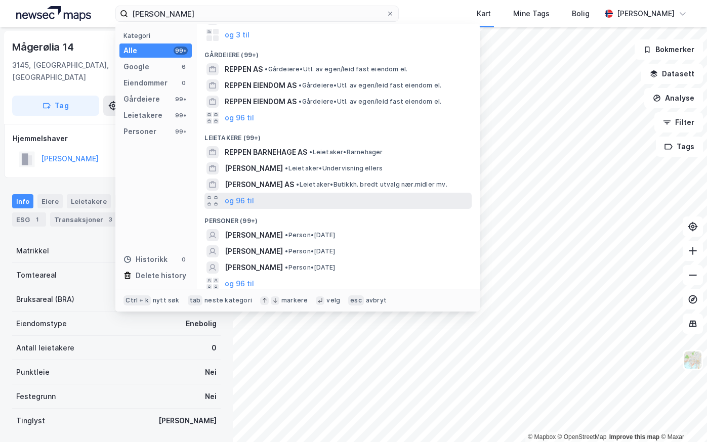
scroll to position [67, 0]
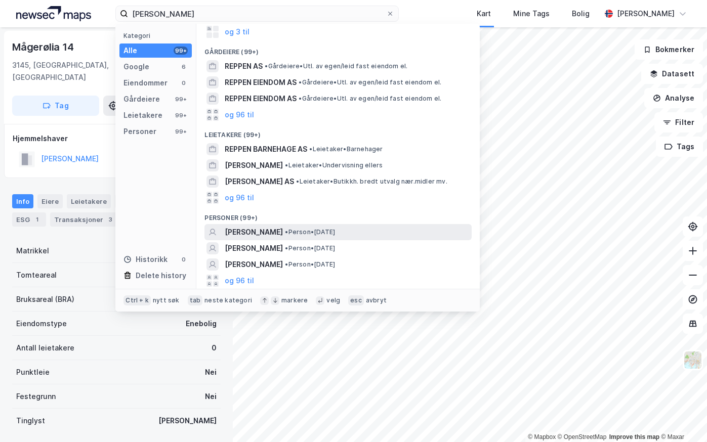
click at [259, 230] on span "[PERSON_NAME]" at bounding box center [254, 232] width 58 height 12
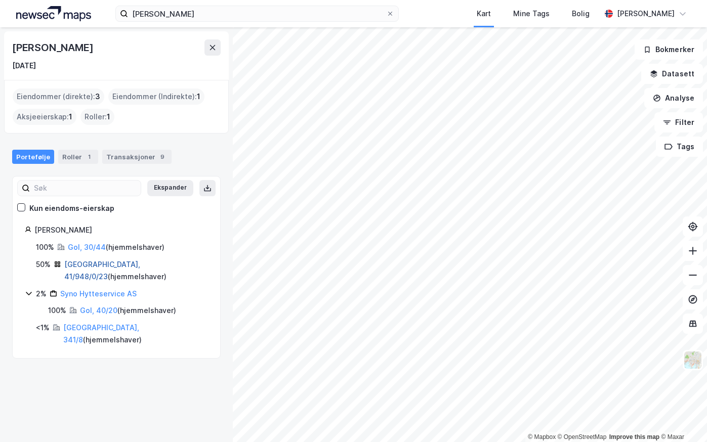
click at [83, 260] on link "[GEOGRAPHIC_DATA], 41/948/0/23" at bounding box center [102, 270] width 76 height 21
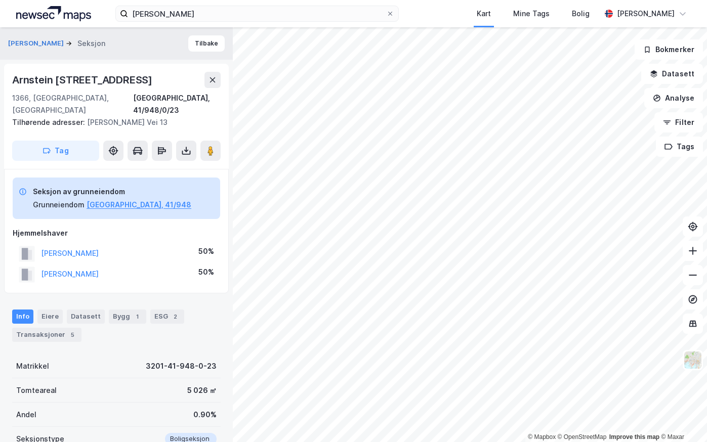
scroll to position [1, 0]
click at [0, 0] on button "[PERSON_NAME]" at bounding box center [0, 0] width 0 height 0
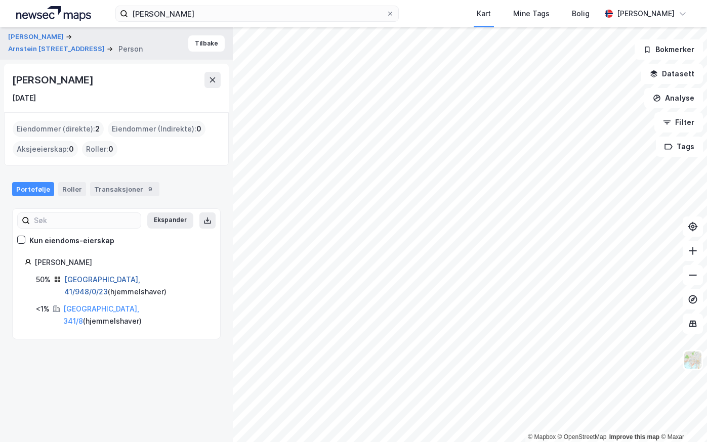
click at [72, 280] on link "[GEOGRAPHIC_DATA], 41/948/0/23" at bounding box center [102, 285] width 76 height 21
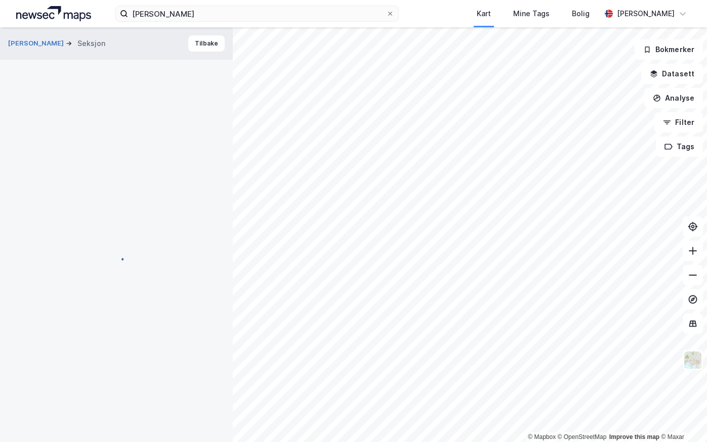
scroll to position [1, 0]
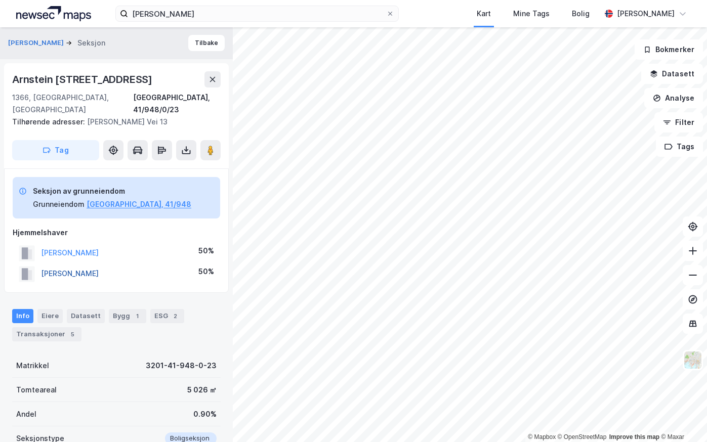
click at [0, 0] on button "[PERSON_NAME]" at bounding box center [0, 0] width 0 height 0
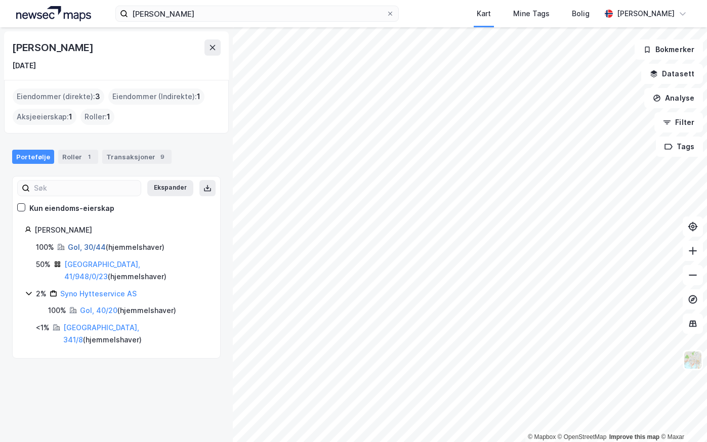
click at [77, 250] on link "Gol, 30/44" at bounding box center [87, 247] width 38 height 9
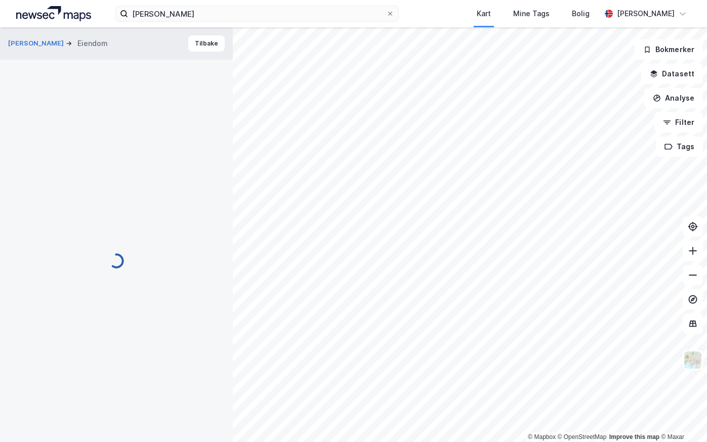
scroll to position [1, 0]
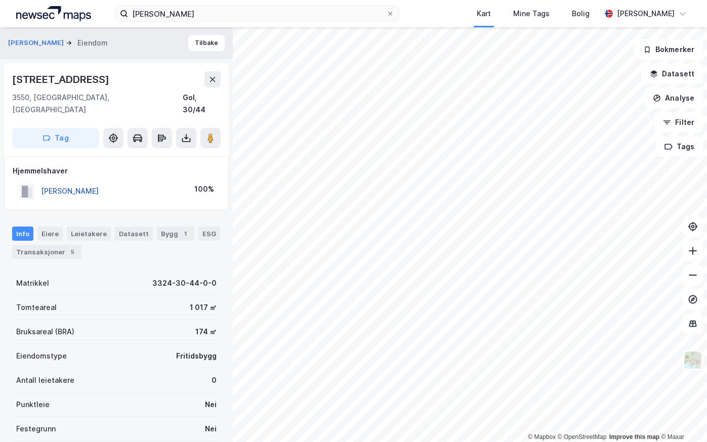
click at [0, 0] on button "[PERSON_NAME]" at bounding box center [0, 0] width 0 height 0
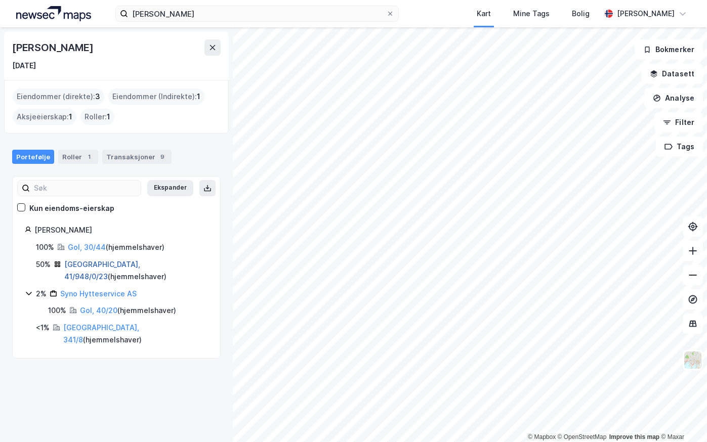
click at [75, 265] on link "[GEOGRAPHIC_DATA], 41/948/0/23" at bounding box center [102, 270] width 76 height 21
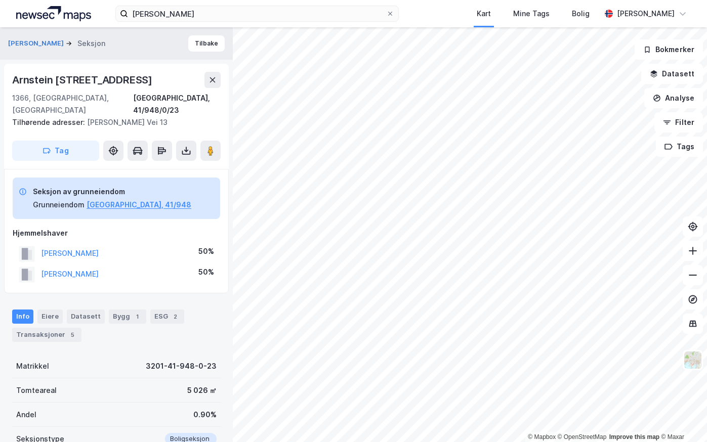
scroll to position [1, 0]
drag, startPoint x: 102, startPoint y: 244, endPoint x: 43, endPoint y: 249, distance: 58.9
click at [43, 249] on div "[PERSON_NAME] 50%" at bounding box center [117, 253] width 208 height 21
copy button "[PERSON_NAME]"
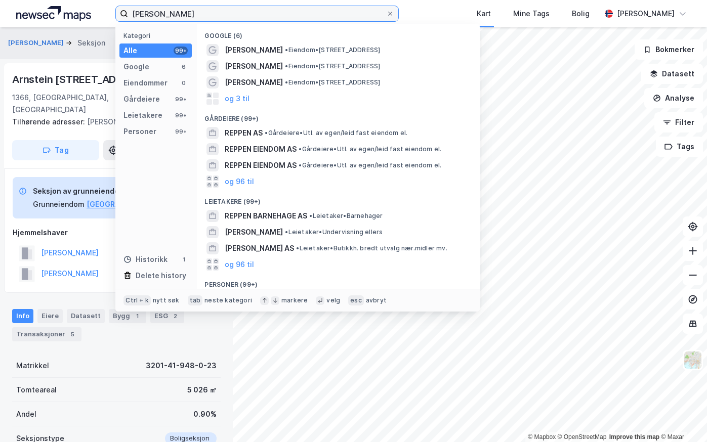
click at [182, 14] on input "[PERSON_NAME]" at bounding box center [257, 13] width 258 height 15
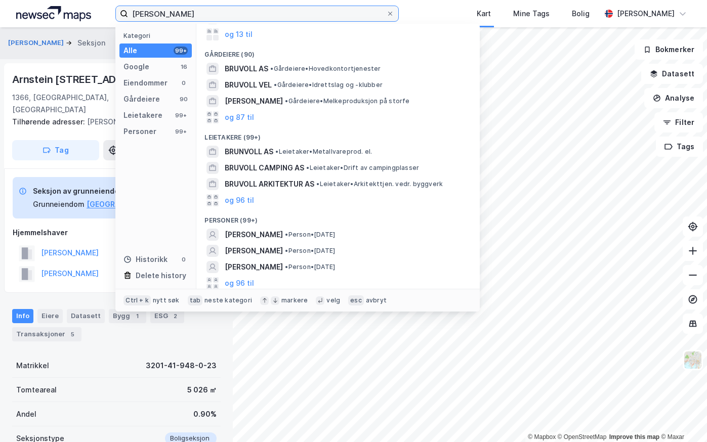
scroll to position [67, 0]
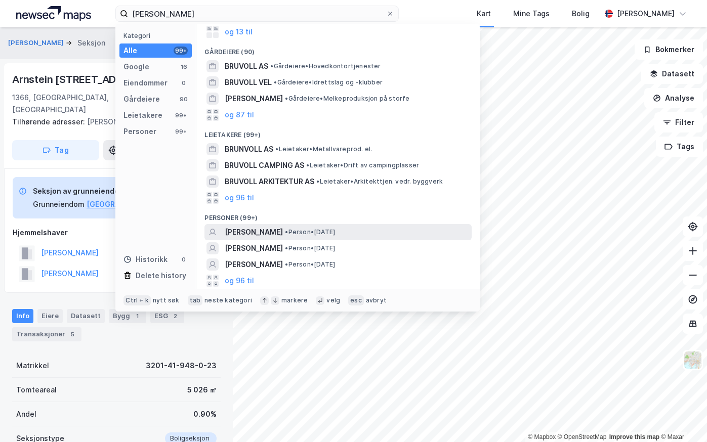
click at [257, 231] on span "[PERSON_NAME]" at bounding box center [254, 232] width 58 height 12
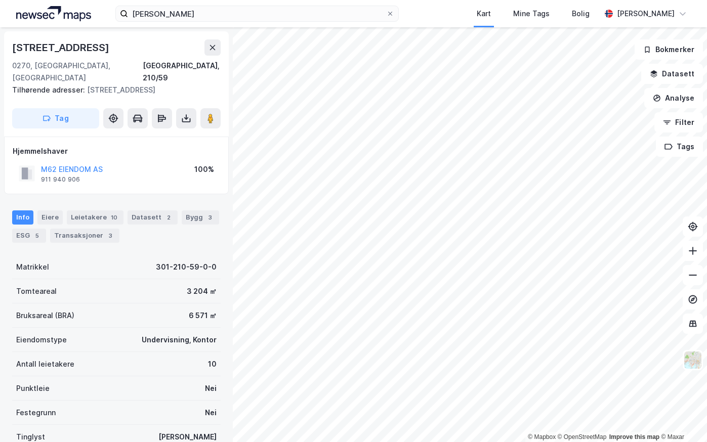
scroll to position [1, 0]
click at [183, 11] on input "[PERSON_NAME]" at bounding box center [257, 13] width 258 height 15
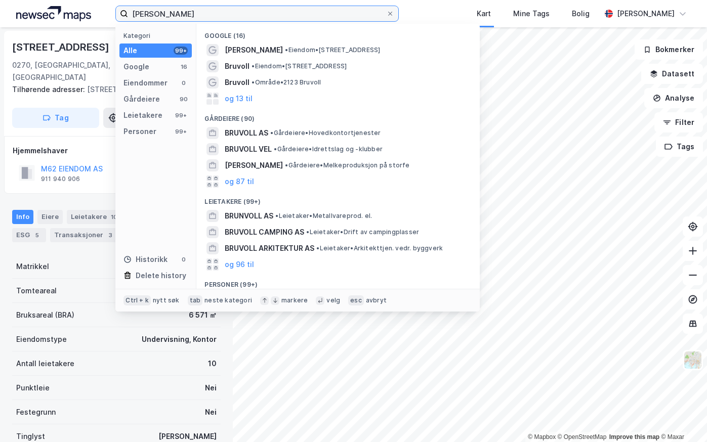
click at [183, 11] on input "[PERSON_NAME]" at bounding box center [257, 13] width 258 height 15
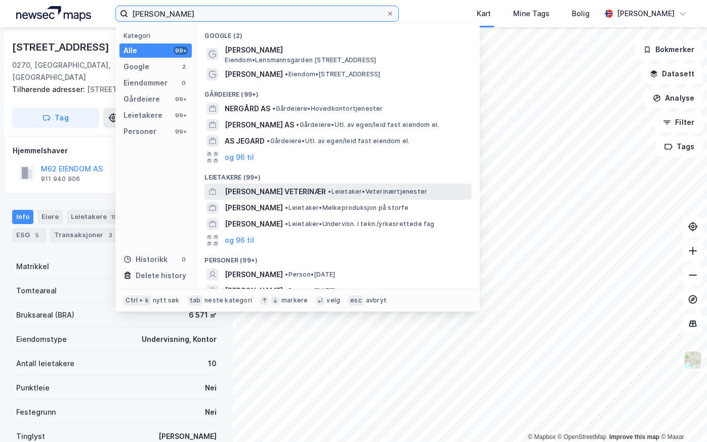
scroll to position [43, 0]
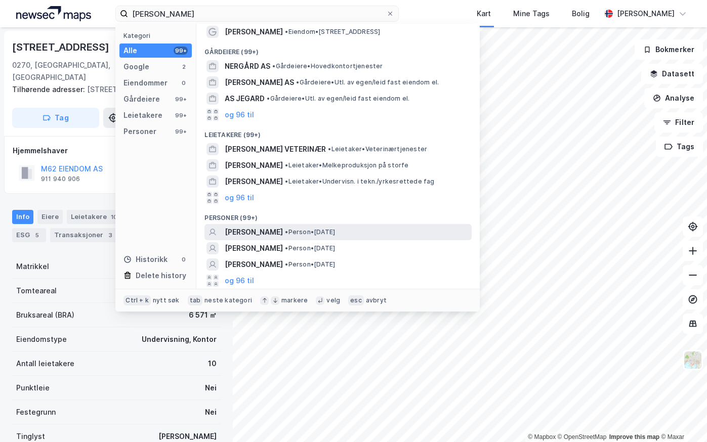
click at [285, 233] on span "•" at bounding box center [286, 232] width 3 height 8
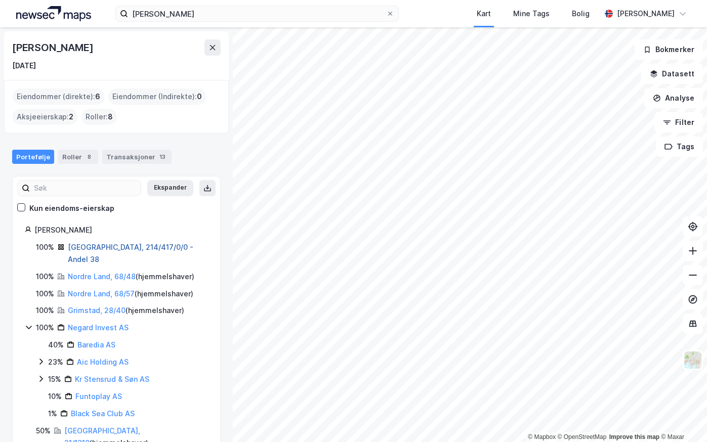
click at [82, 249] on link "[GEOGRAPHIC_DATA], 214/417/0/0 - Andel 38" at bounding box center [131, 253] width 126 height 21
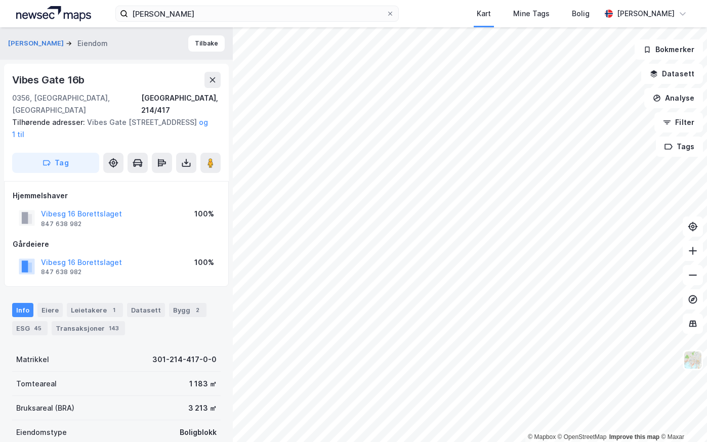
scroll to position [1, 0]
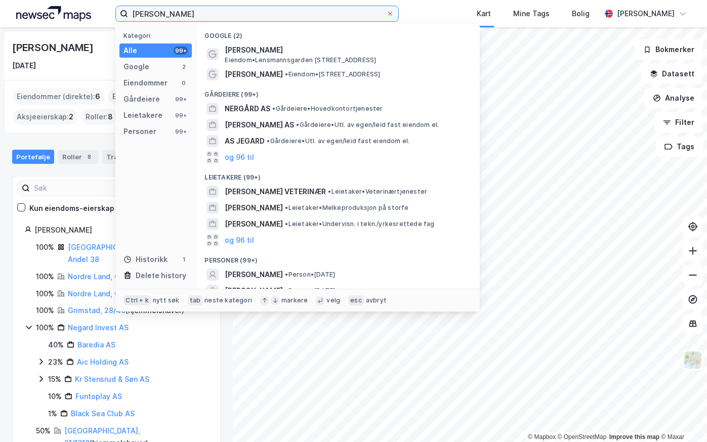
click at [181, 17] on input "[PERSON_NAME]" at bounding box center [257, 13] width 258 height 15
click at [135, 14] on input "[PERSON_NAME]" at bounding box center [257, 13] width 258 height 15
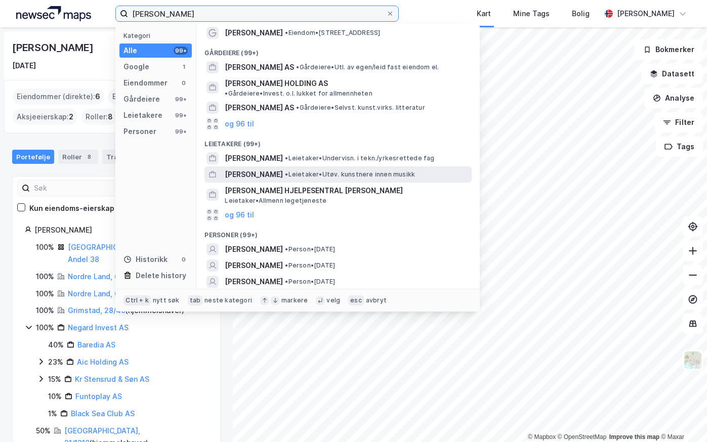
scroll to position [26, 0]
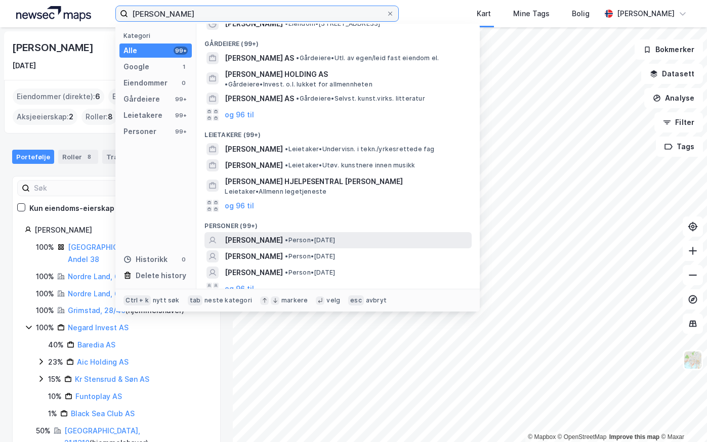
type input "[PERSON_NAME]"
click at [309, 236] on span "• Person • [DATE]" at bounding box center [310, 240] width 50 height 8
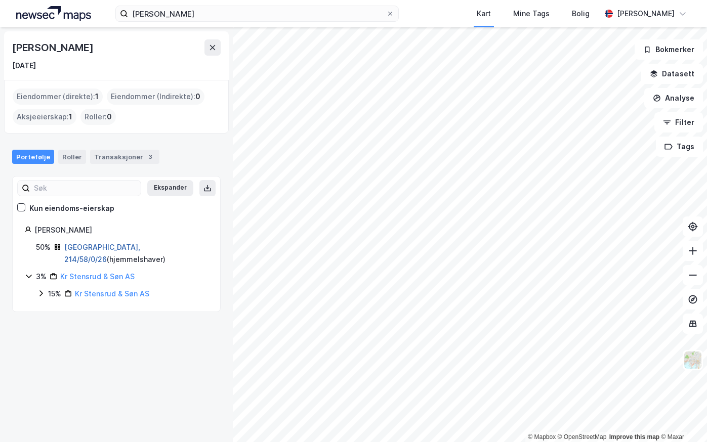
click at [80, 249] on link "[GEOGRAPHIC_DATA], 214/58/0/26" at bounding box center [102, 253] width 76 height 21
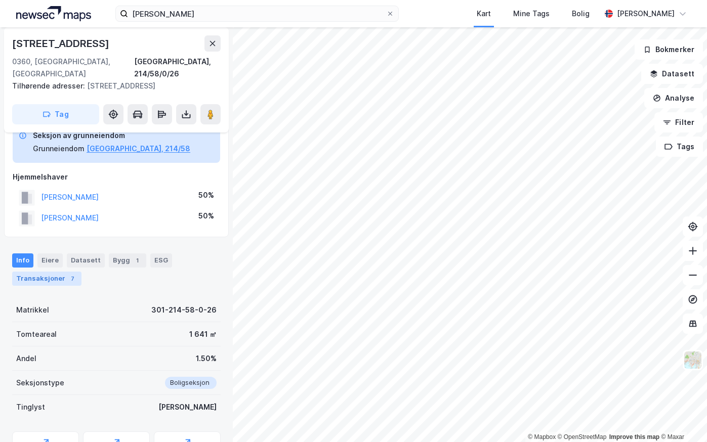
scroll to position [38, 0]
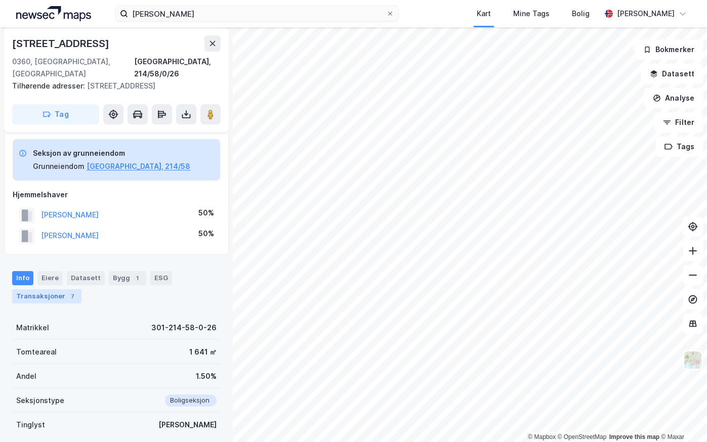
click at [46, 290] on div "Transaksjoner 7" at bounding box center [46, 297] width 69 height 14
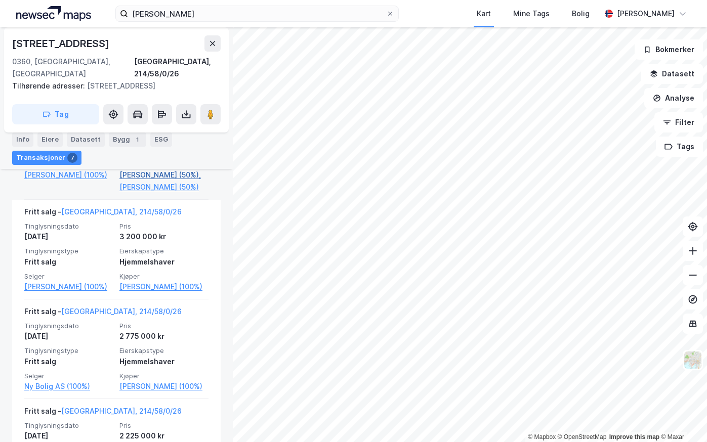
scroll to position [494, 0]
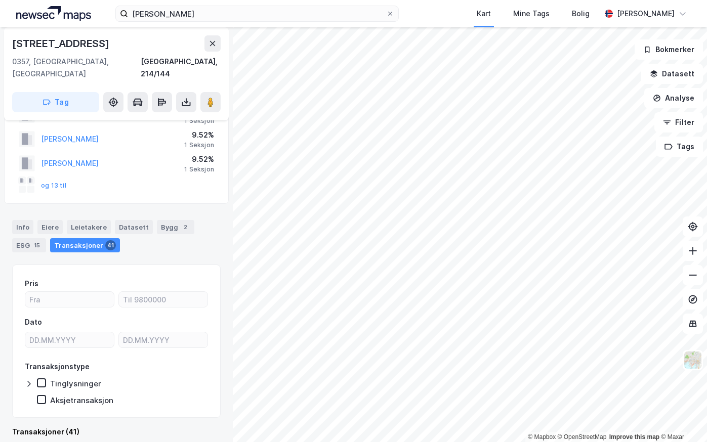
scroll to position [26, 0]
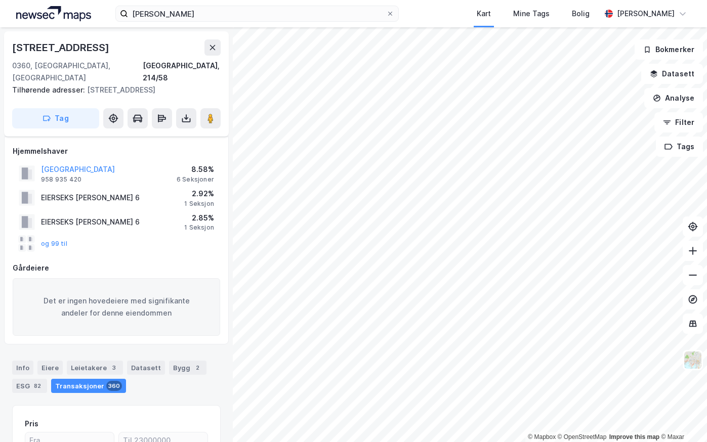
scroll to position [26, 0]
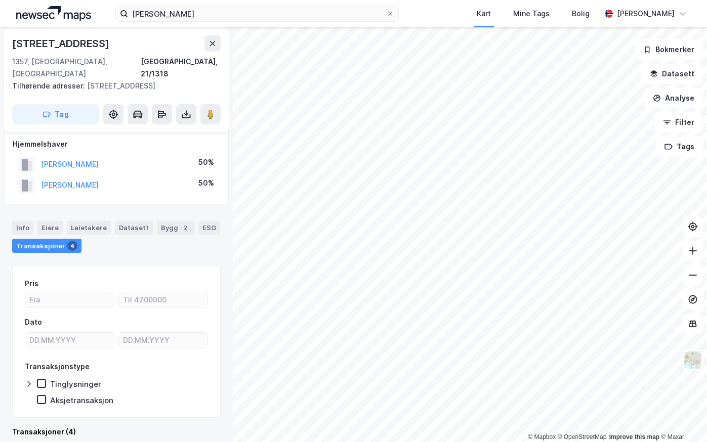
scroll to position [7, 0]
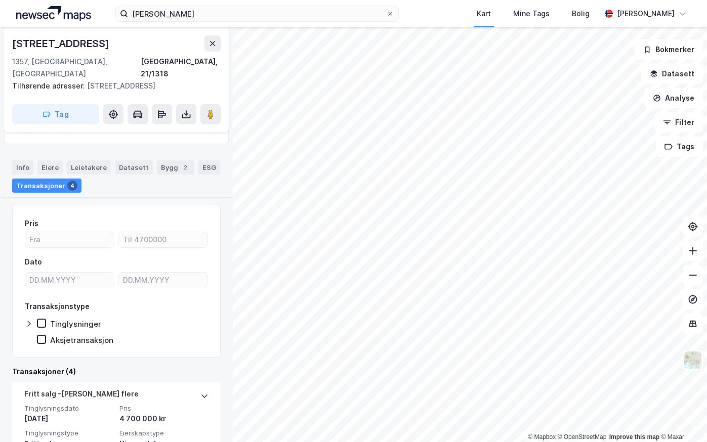
scroll to position [159, 0]
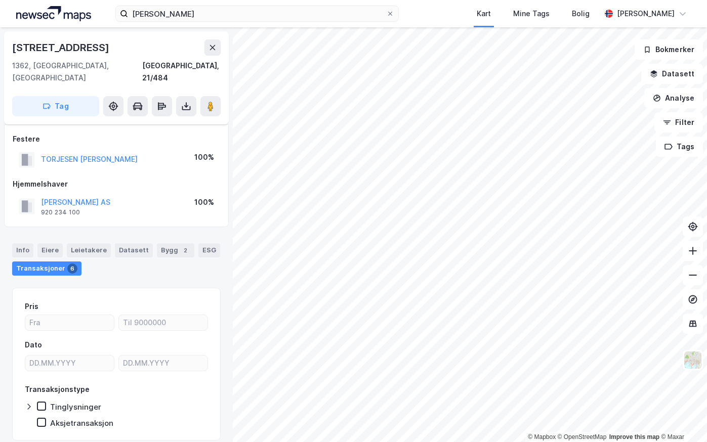
scroll to position [23, 0]
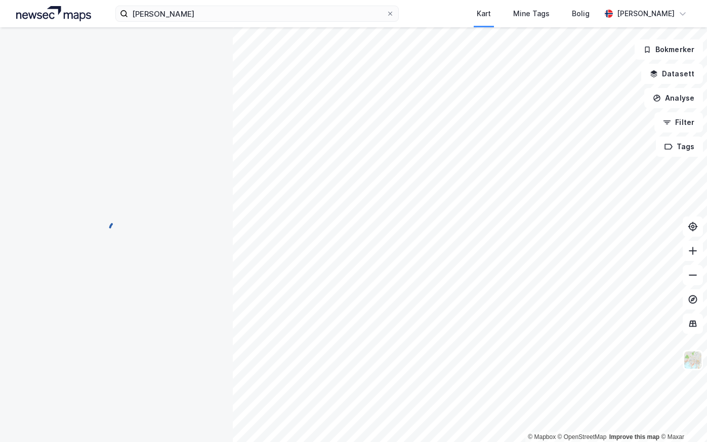
scroll to position [23, 0]
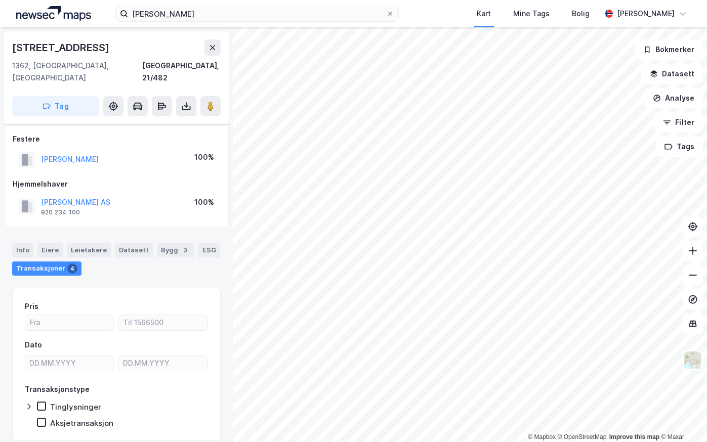
scroll to position [23, 0]
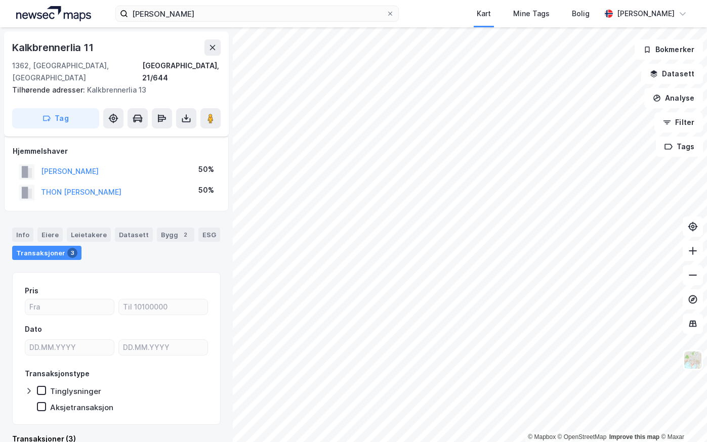
scroll to position [7, 0]
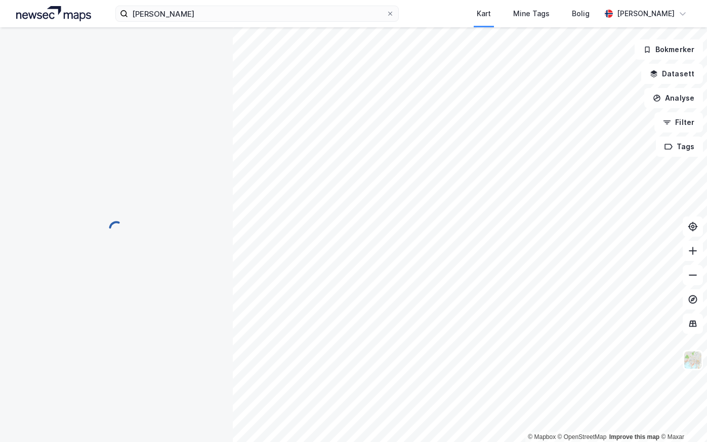
scroll to position [7, 0]
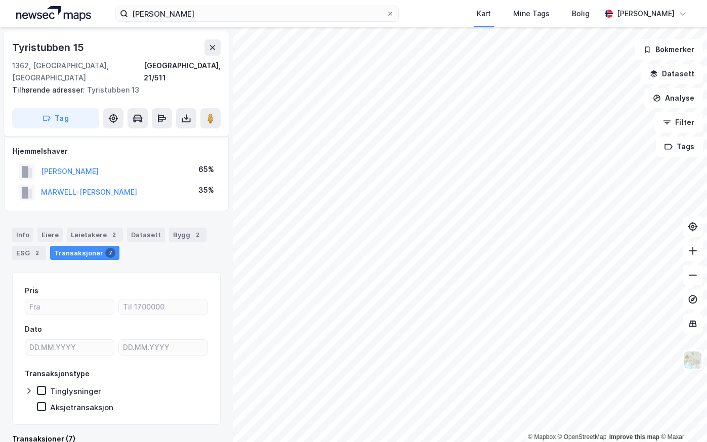
scroll to position [7, 0]
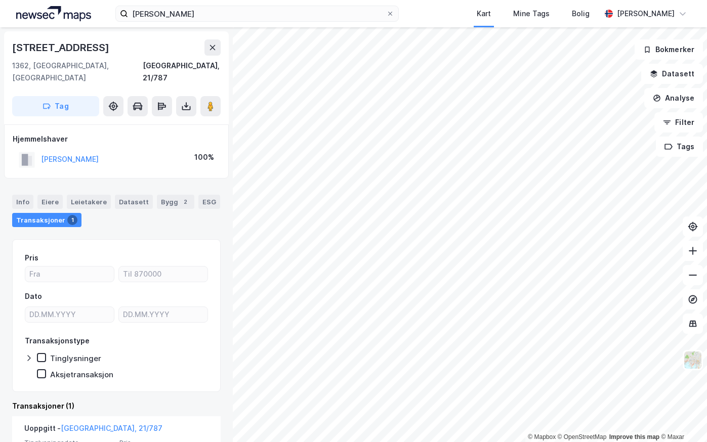
scroll to position [7, 0]
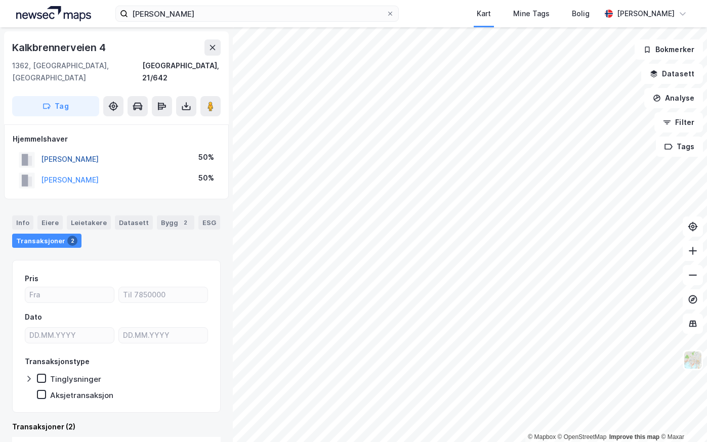
click at [0, 0] on button "[PERSON_NAME]" at bounding box center [0, 0] width 0 height 0
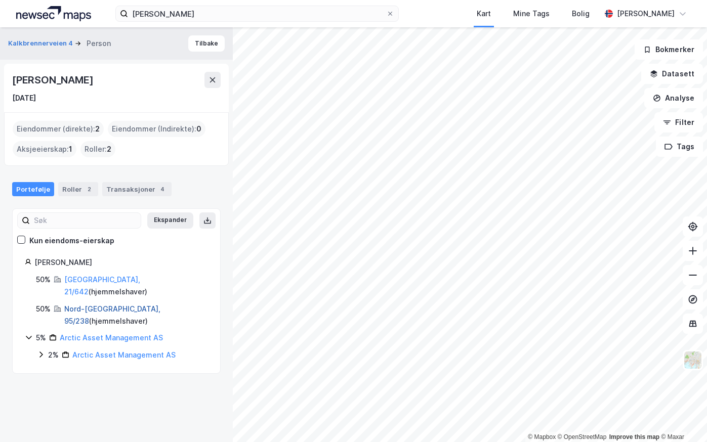
click at [78, 305] on link "Nord-[GEOGRAPHIC_DATA], 95/238" at bounding box center [112, 315] width 96 height 21
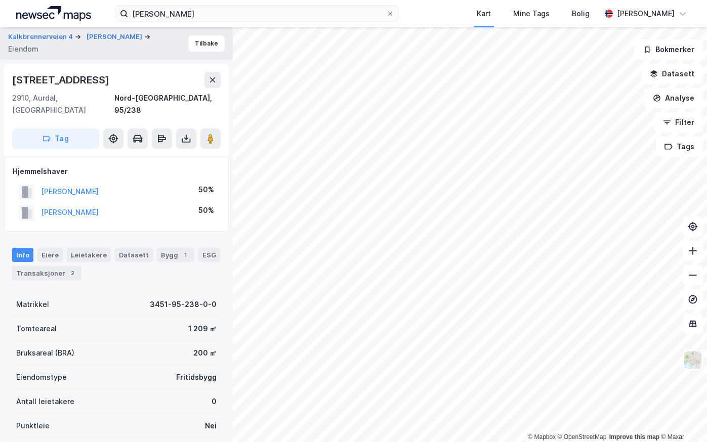
scroll to position [7, 0]
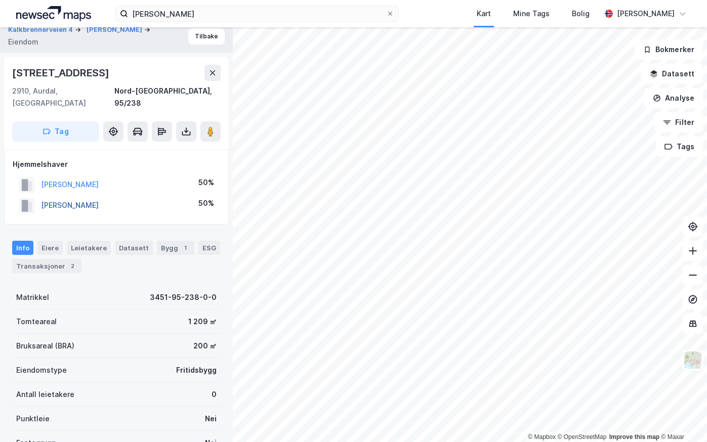
click at [0, 0] on button "[PERSON_NAME]" at bounding box center [0, 0] width 0 height 0
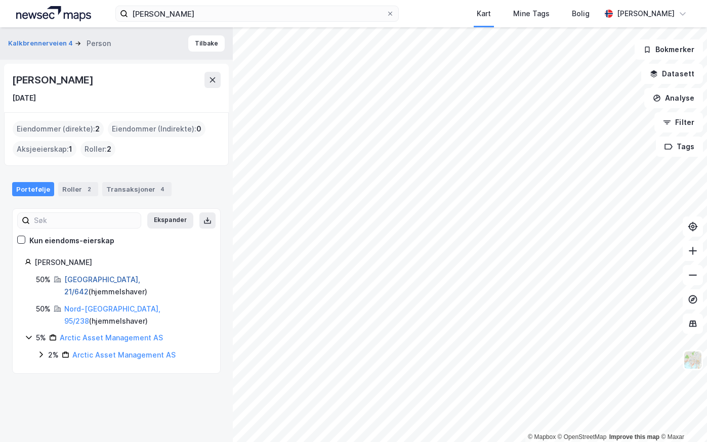
click at [78, 281] on link "[GEOGRAPHIC_DATA], 21/642" at bounding box center [102, 285] width 76 height 21
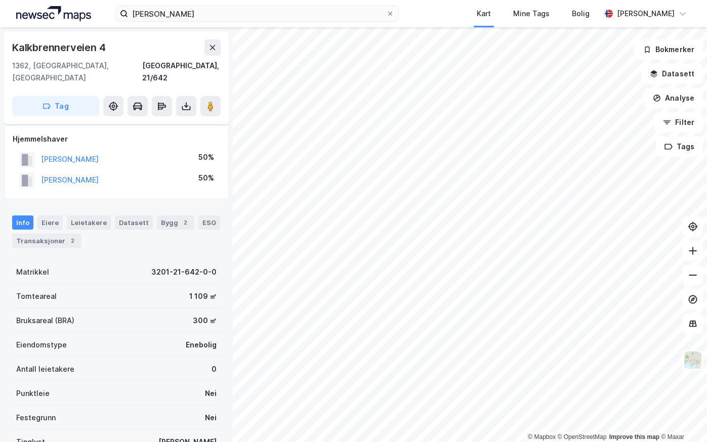
scroll to position [7, 0]
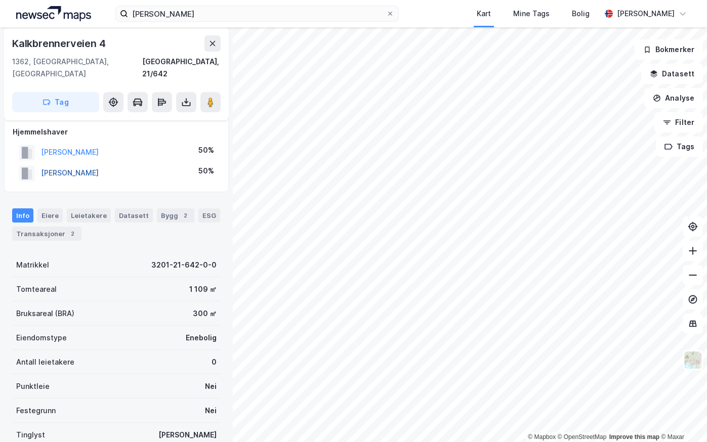
click at [0, 0] on button "[PERSON_NAME]" at bounding box center [0, 0] width 0 height 0
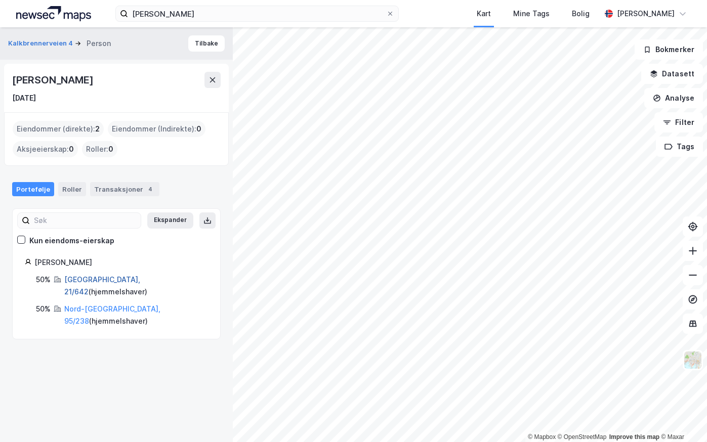
click at [85, 280] on link "[GEOGRAPHIC_DATA], 21/642" at bounding box center [102, 285] width 76 height 21
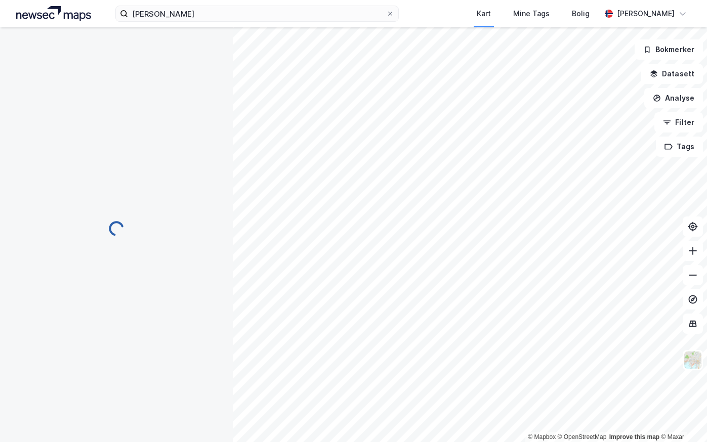
scroll to position [7, 0]
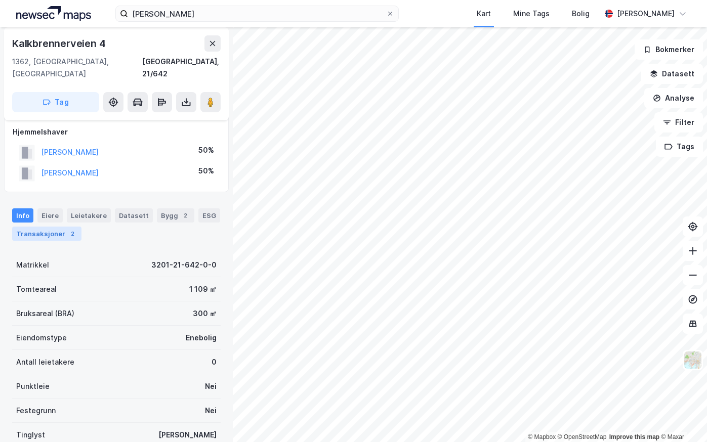
click at [30, 227] on div "Transaksjoner 2" at bounding box center [46, 234] width 69 height 14
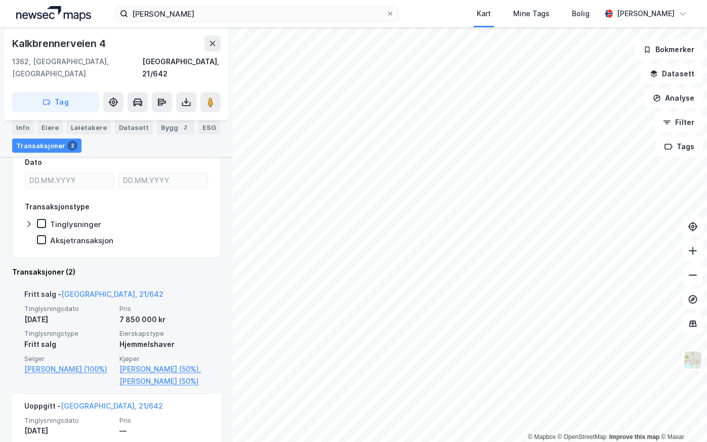
scroll to position [202, 0]
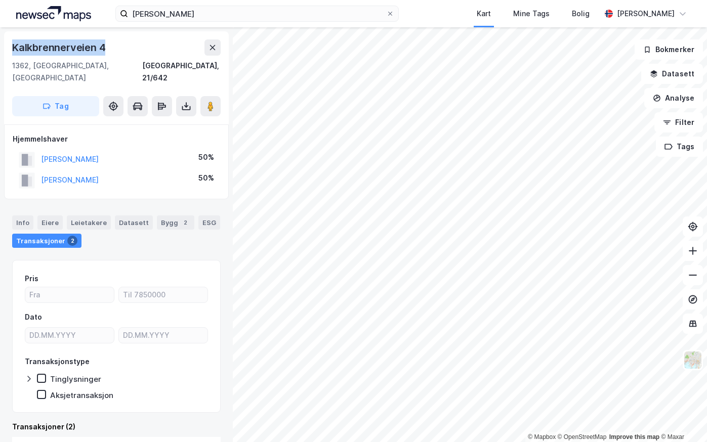
drag, startPoint x: 110, startPoint y: 46, endPoint x: 11, endPoint y: 49, distance: 99.3
click at [11, 49] on div "[STREET_ADDRESS]" at bounding box center [116, 77] width 225 height 93
copy div "Kalkbrennerveien 4"
